Goal: Navigation & Orientation: Find specific page/section

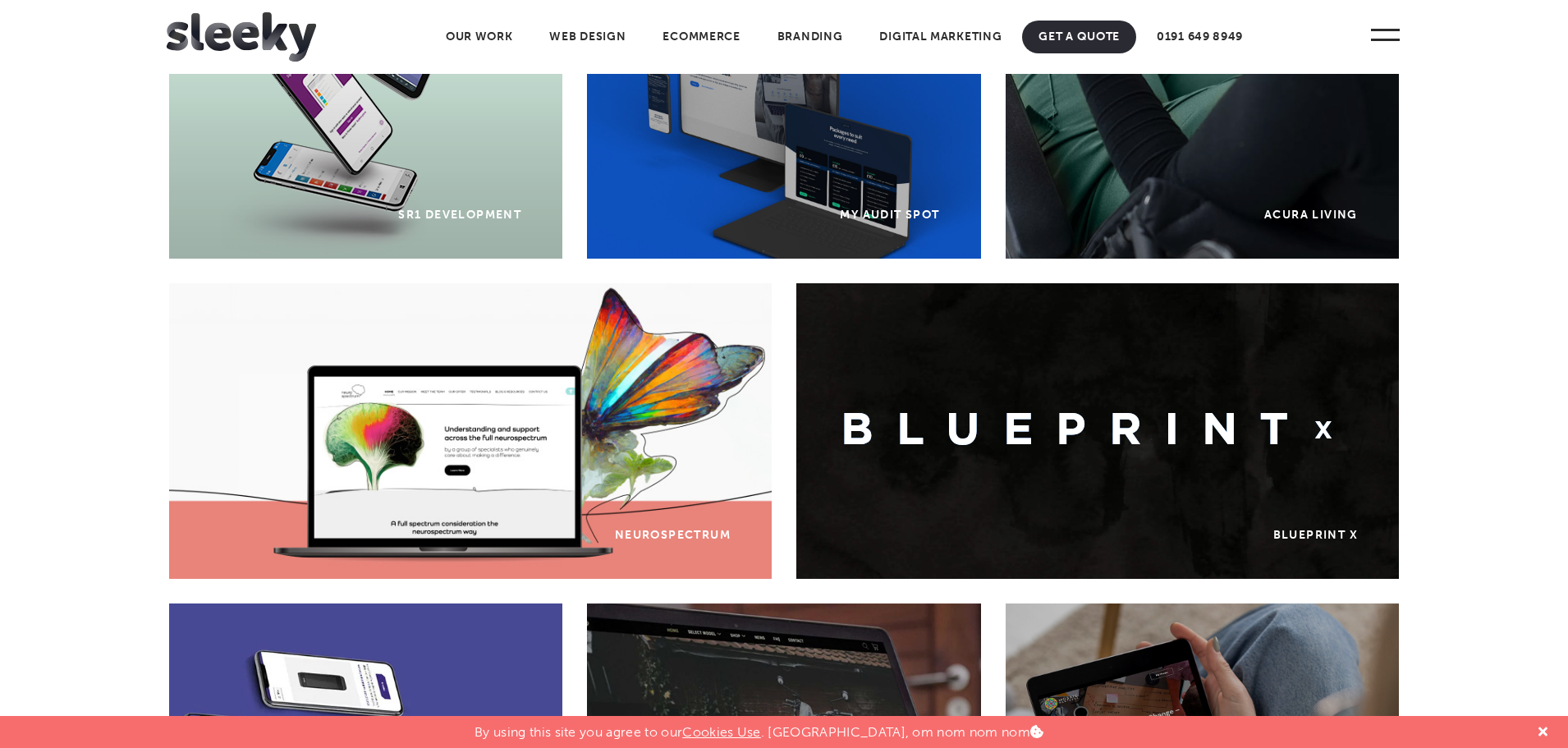
scroll to position [586, 0]
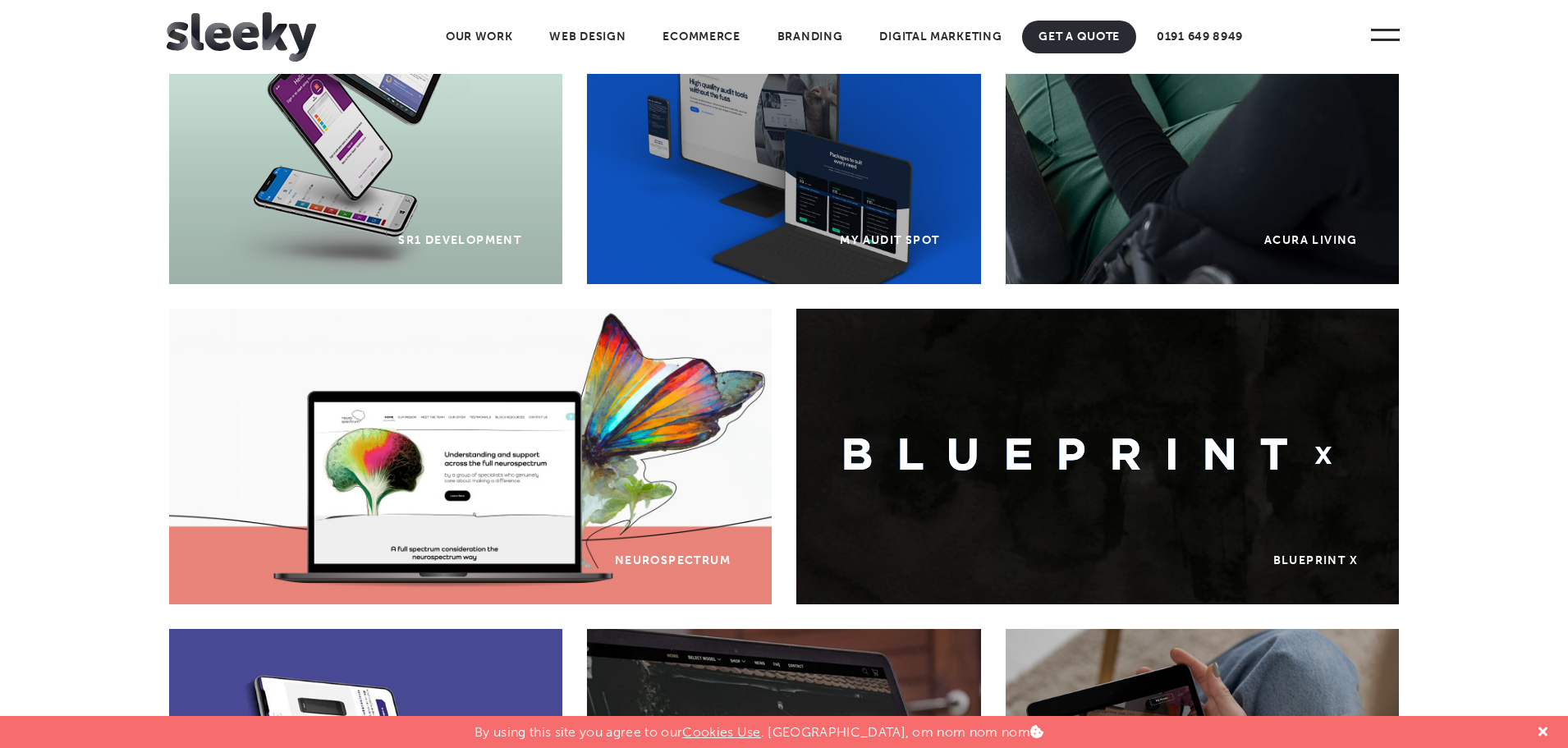
click at [1306, 334] on div "Blueprint x Blueprint X" at bounding box center [1098, 456] width 603 height 295
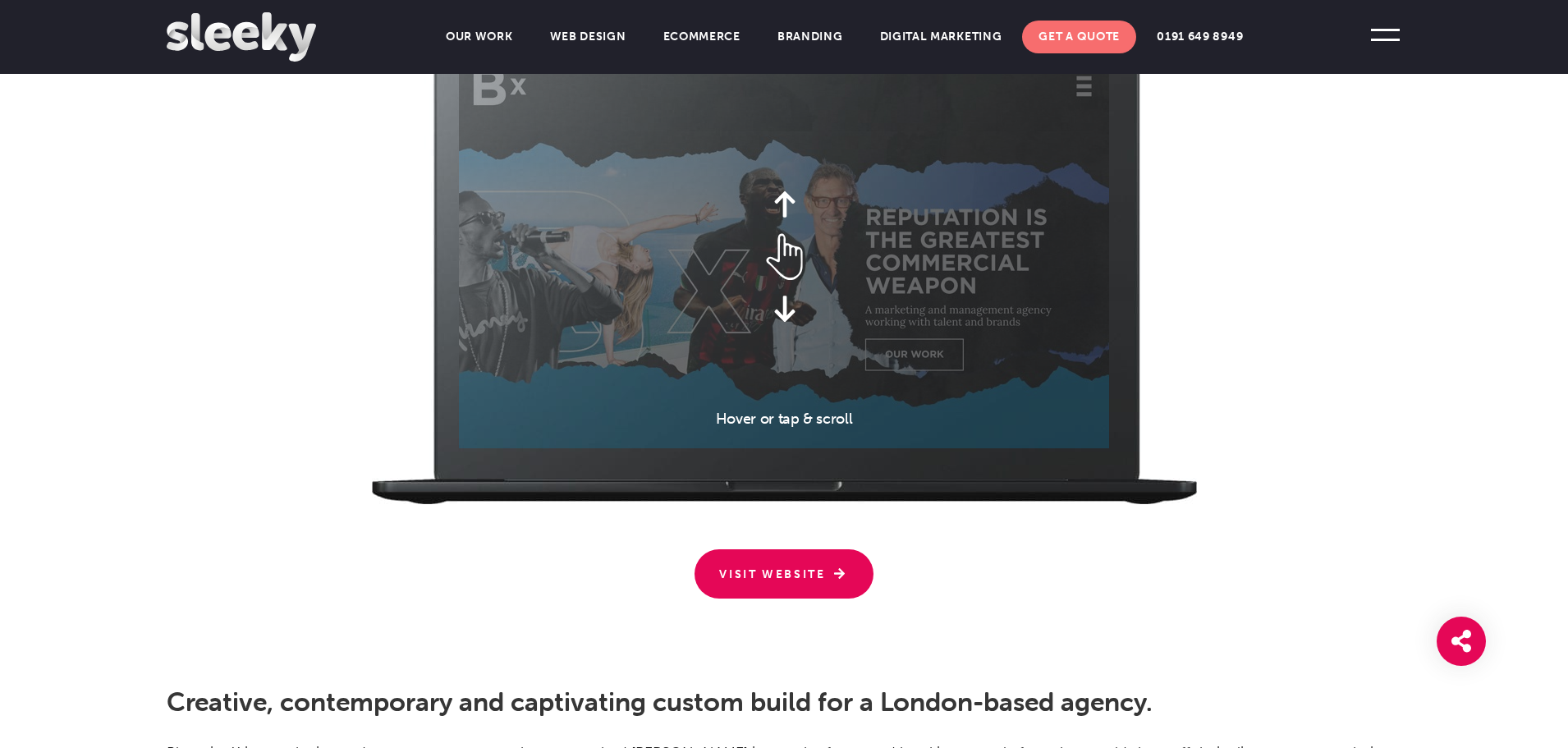
scroll to position [2020, 0]
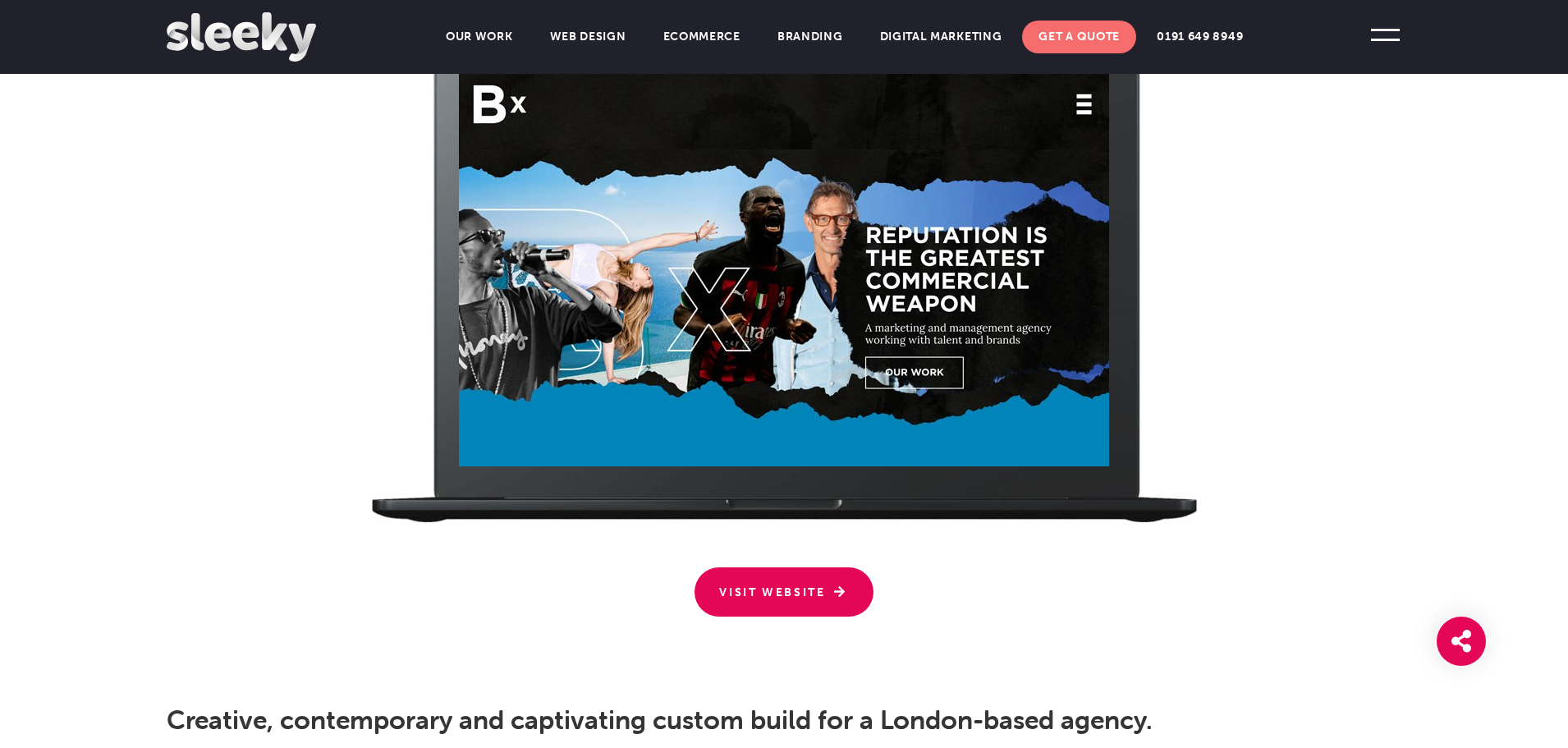
drag, startPoint x: 837, startPoint y: 250, endPoint x: 844, endPoint y: 105, distance: 145.2
click at [844, 105] on div at bounding box center [784, 264] width 650 height 405
click at [786, 182] on div at bounding box center [784, 264] width 650 height 405
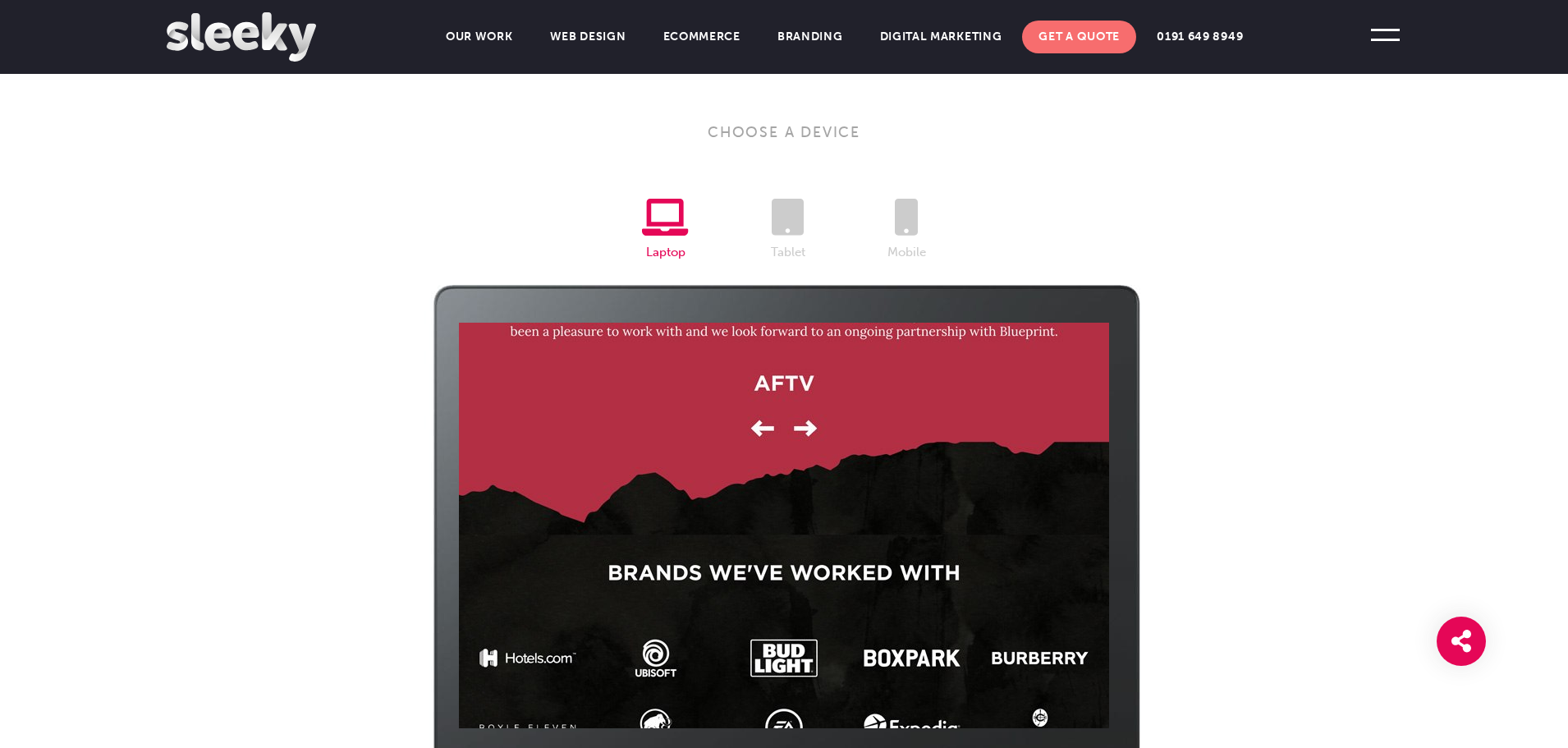
scroll to position [3451, 0]
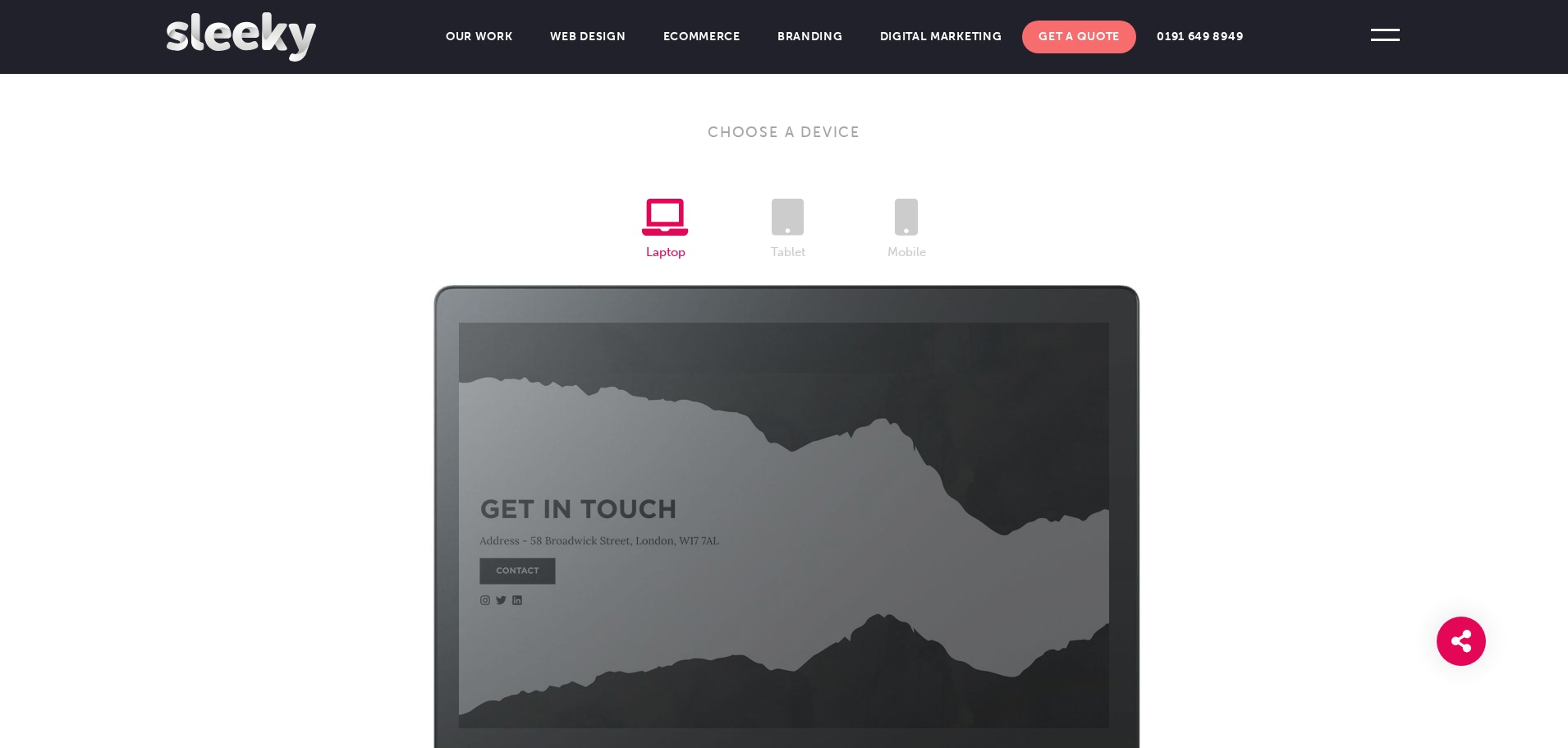
click at [1368, 344] on div "Choose A Device Laptop Tablet Tablet Mobile Visit Website" at bounding box center [784, 500] width 1235 height 755
click at [1374, 33] on span at bounding box center [1385, 34] width 45 height 45
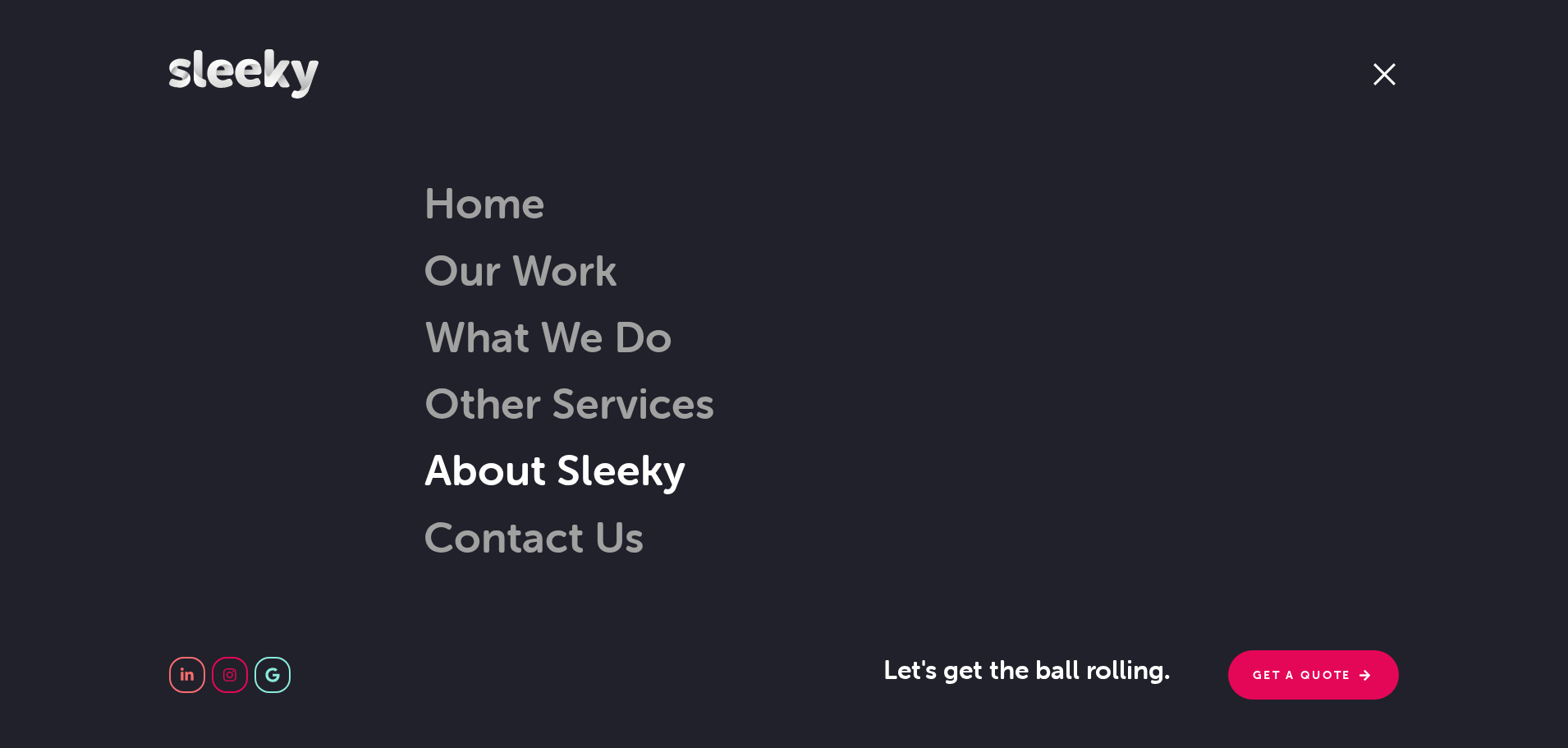
click at [525, 461] on link "About Sleeky" at bounding box center [530, 469] width 310 height 52
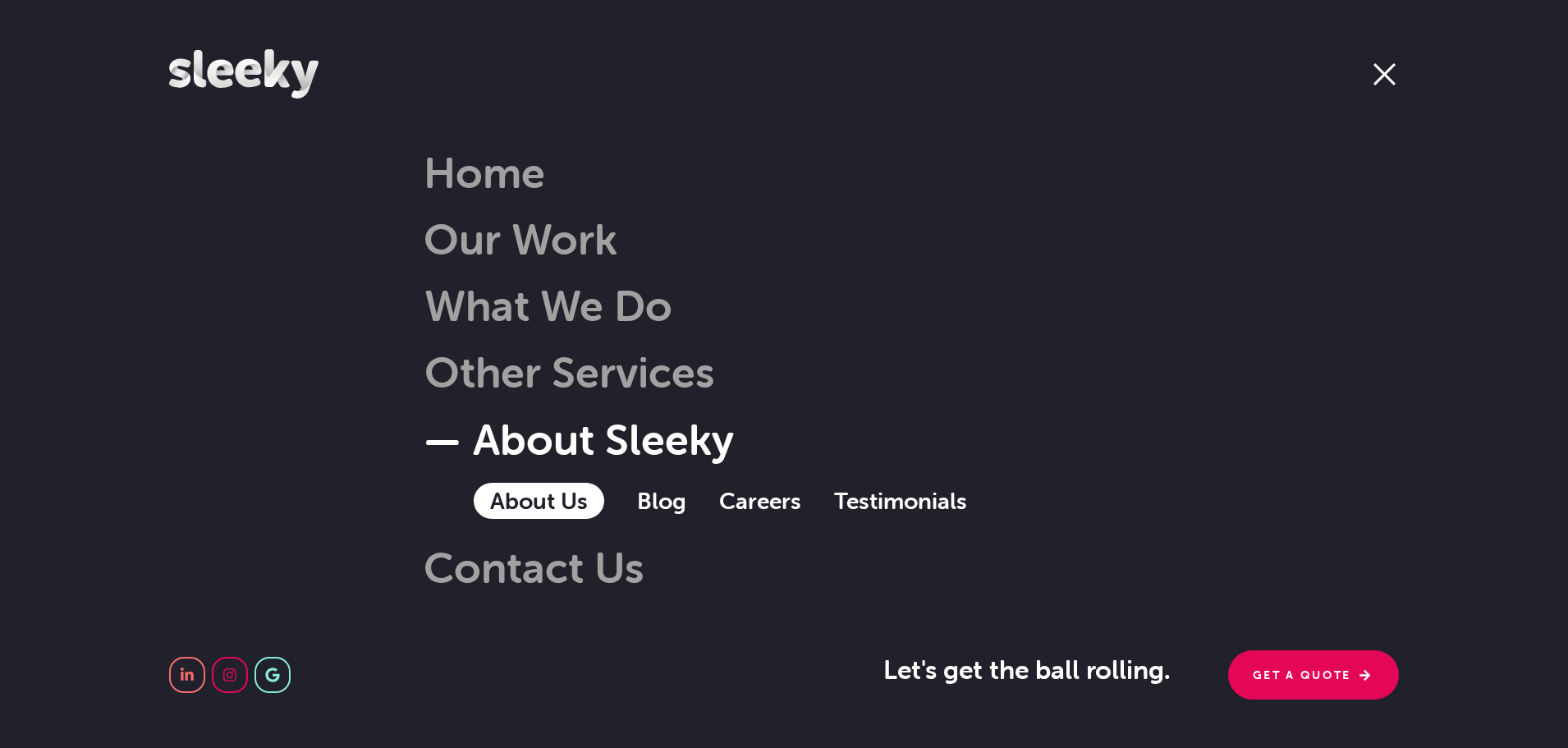
click at [526, 505] on link "About Us" at bounding box center [539, 501] width 130 height 36
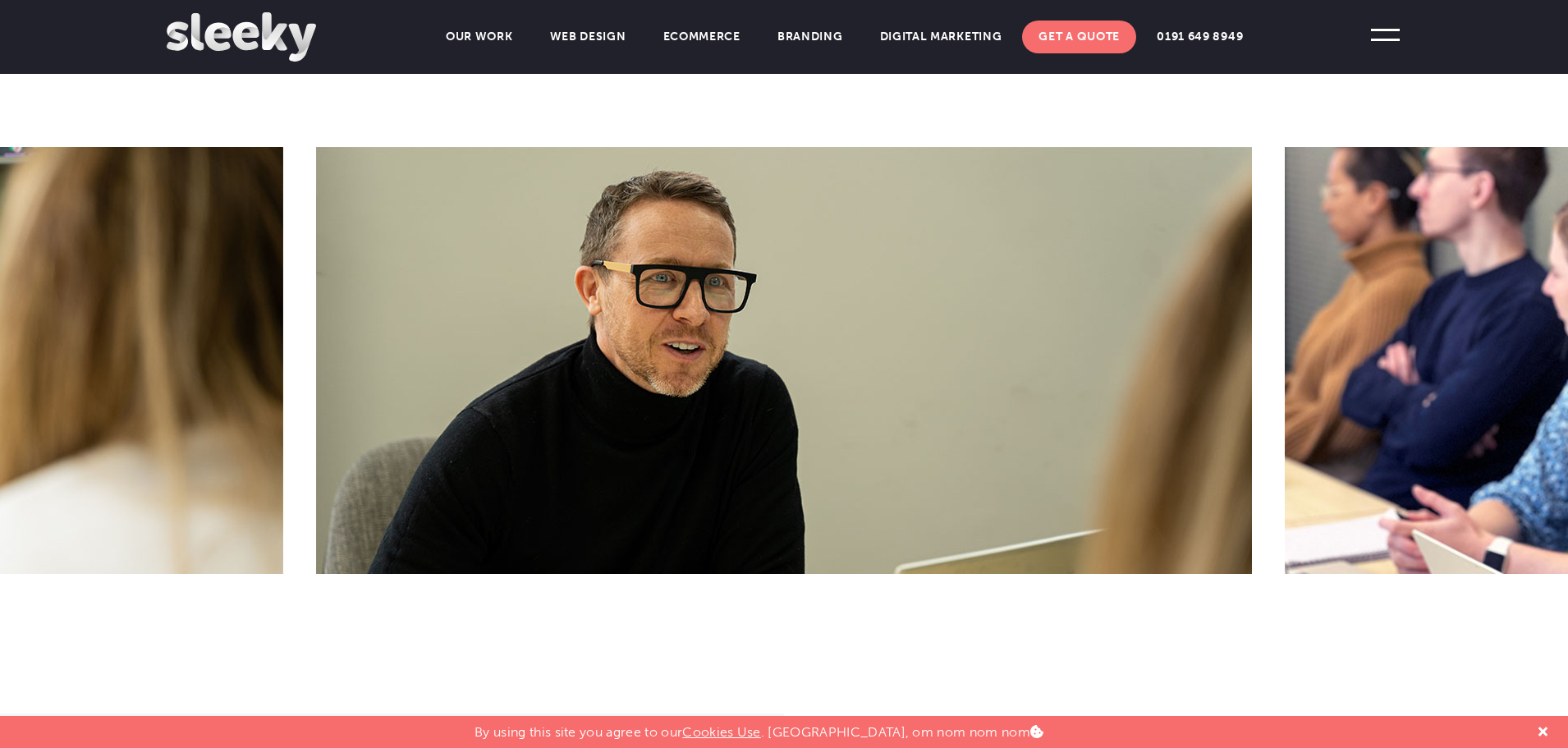
scroll to position [682, 0]
